Goal: Browse casually

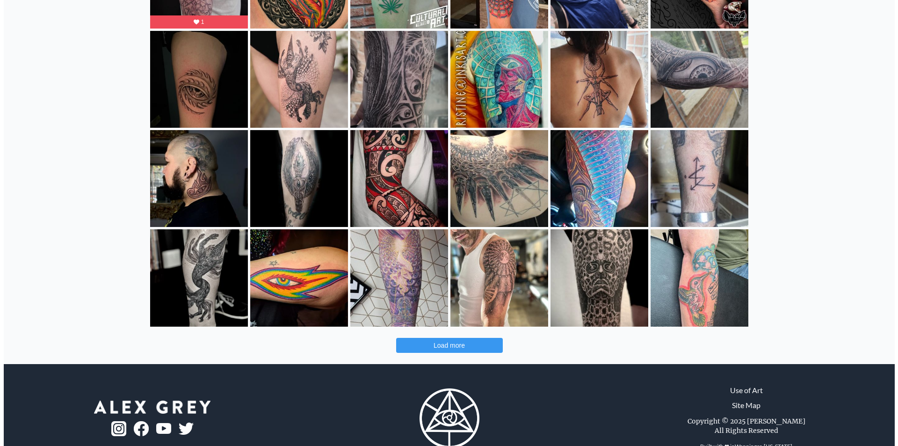
scroll to position [231, 0]
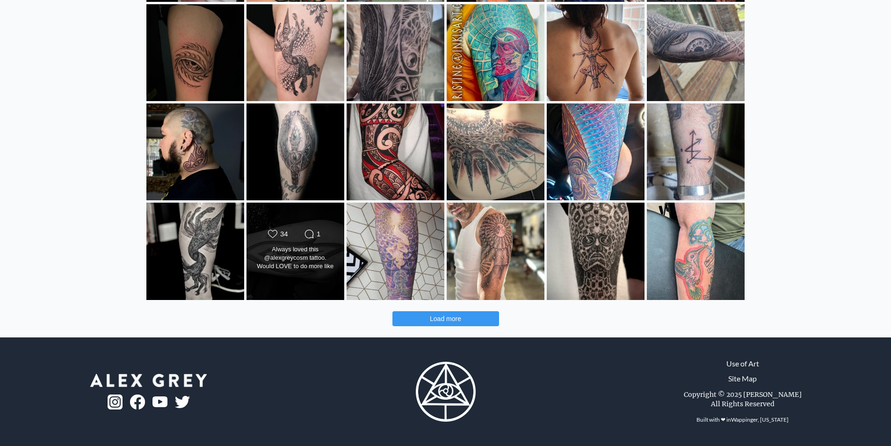
click at [328, 286] on div "Likes Count 34 Comments Count 1 Always loved this @alexgreycosm tattoo. Would L…" at bounding box center [295, 251] width 99 height 98
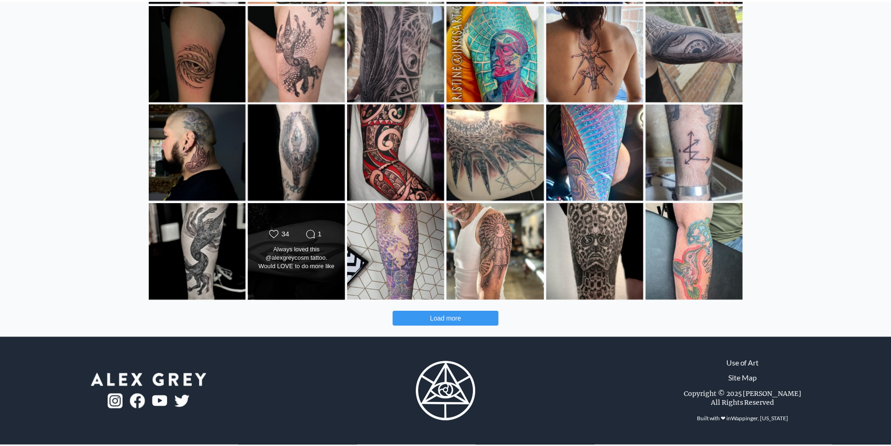
scroll to position [2798, 0]
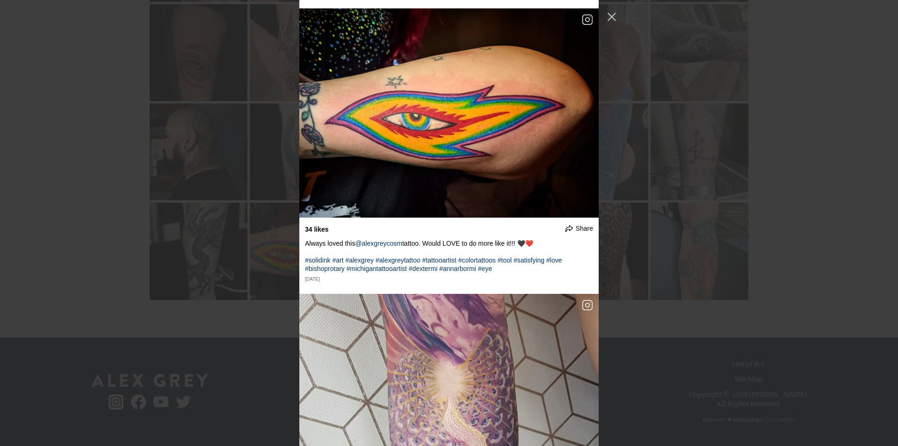
click at [67, 260] on div "undefined Share The start of something epic. I'm super excited to add the shadi…" at bounding box center [449, 223] width 898 height 446
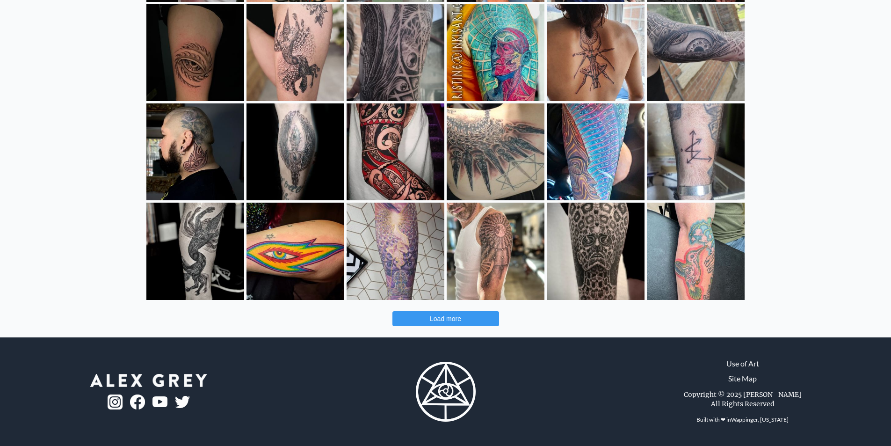
click at [423, 321] on button "Load more" at bounding box center [445, 318] width 107 height 15
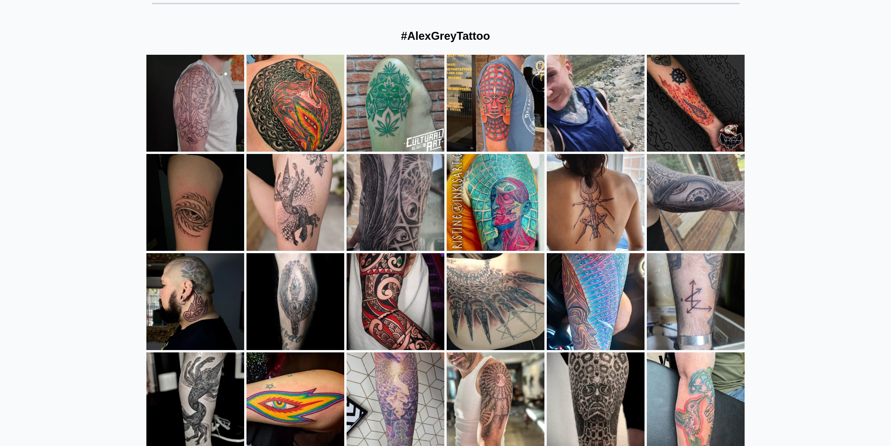
scroll to position [0, 0]
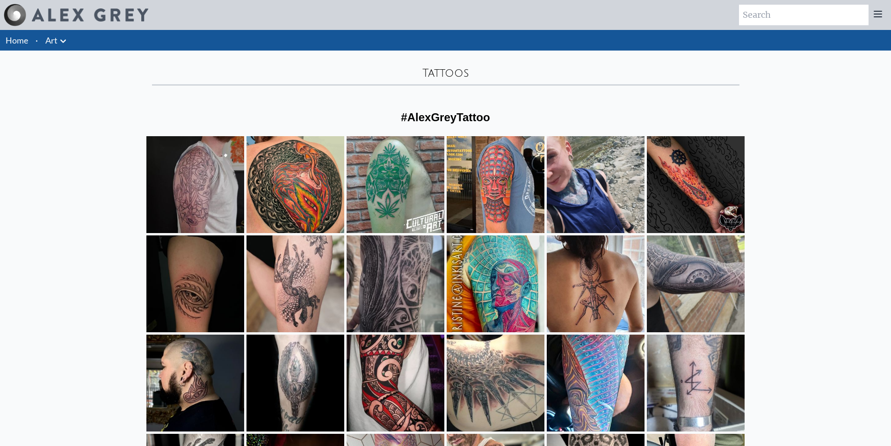
click at [56, 43] on link "Art" at bounding box center [51, 40] width 12 height 13
